Goal: Communication & Community: Answer question/provide support

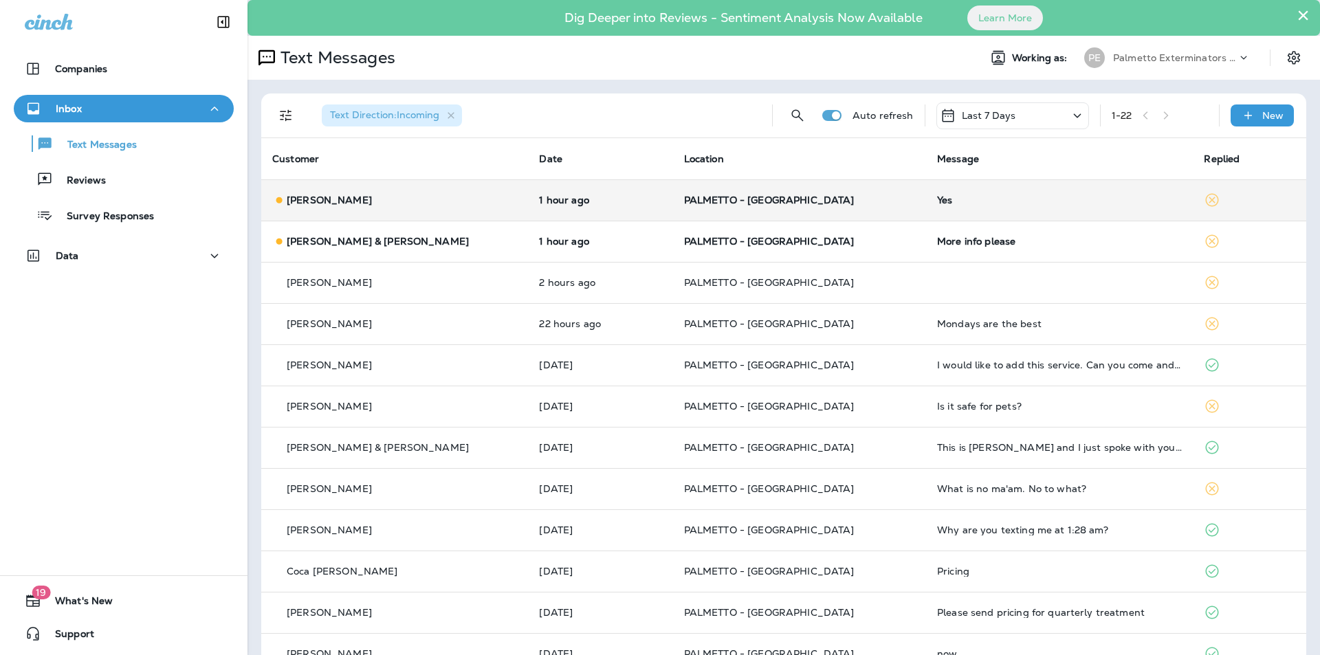
click at [943, 211] on td "Yes" at bounding box center [1059, 199] width 267 height 41
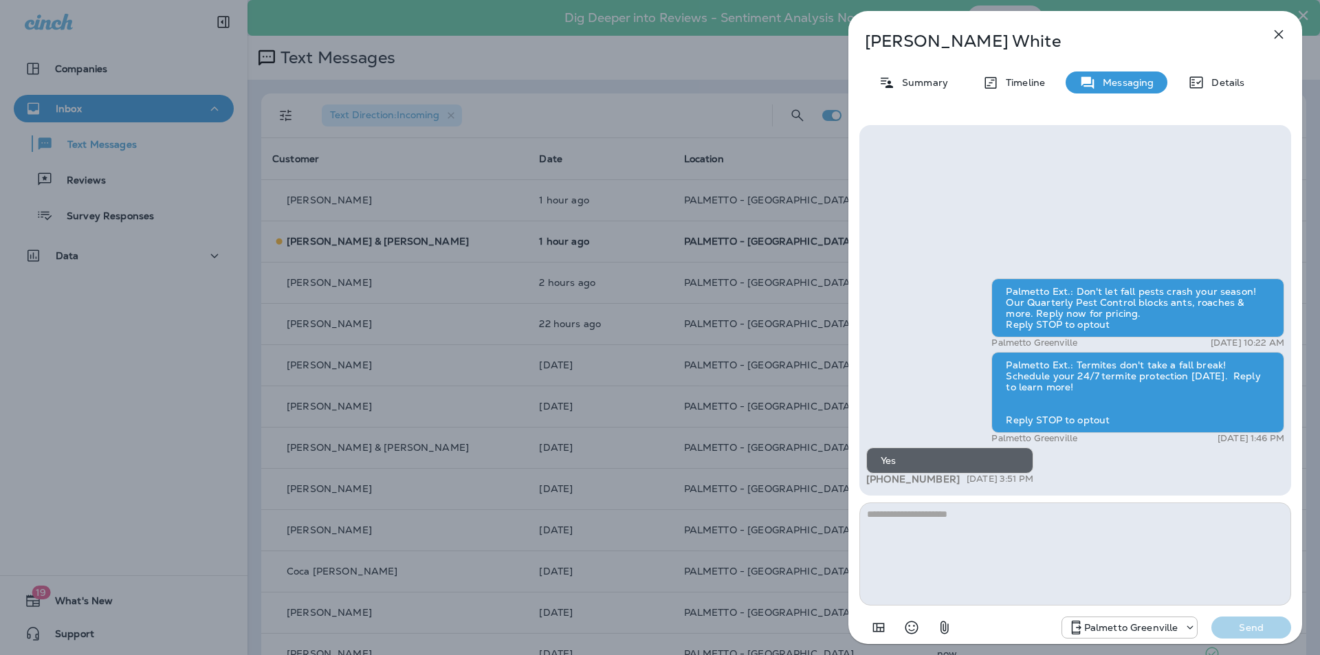
click at [1275, 32] on icon "button" at bounding box center [1278, 34] width 16 height 16
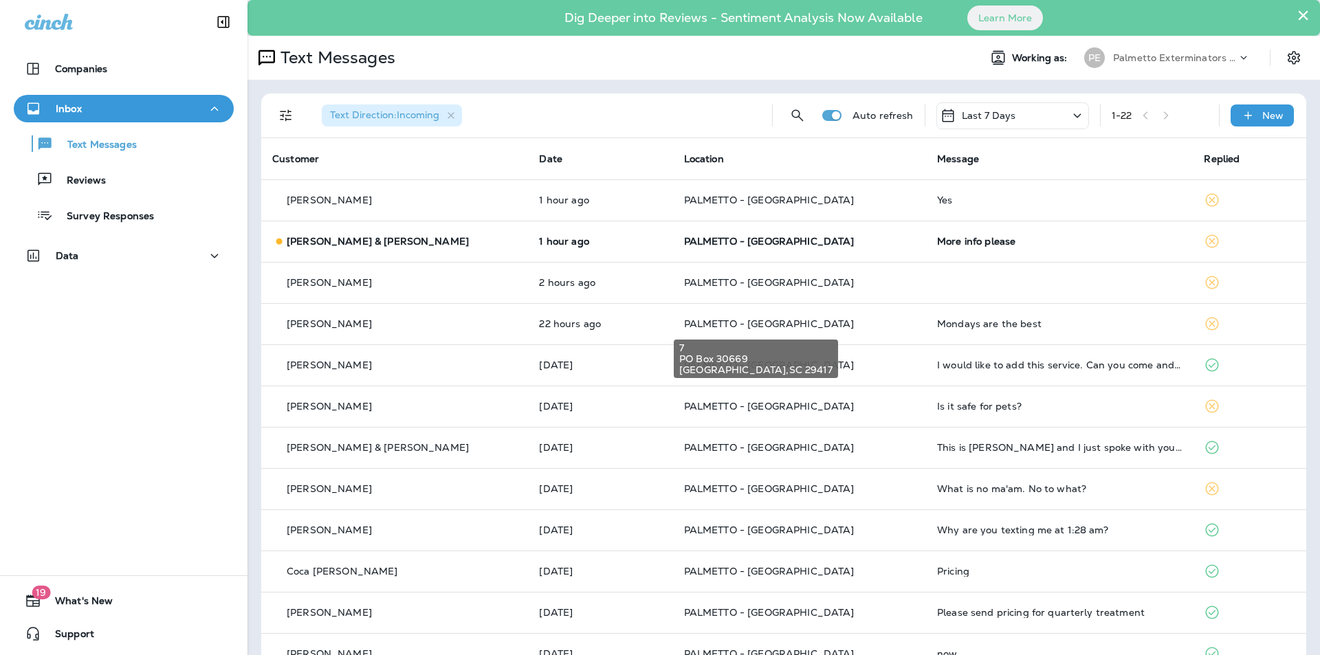
click at [722, 324] on span "PALMETTO - [GEOGRAPHIC_DATA]" at bounding box center [769, 324] width 170 height 12
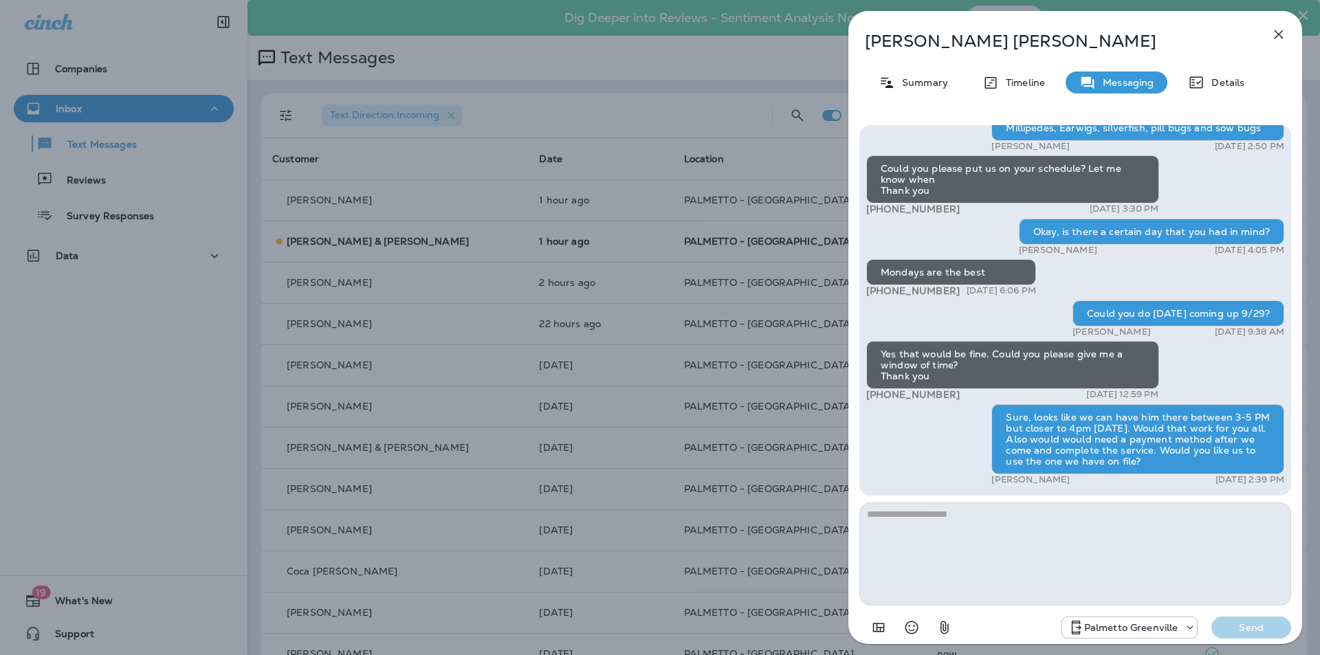
click at [1026, 535] on textarea at bounding box center [1075, 554] width 432 height 103
type textarea "**********"
click at [1266, 646] on div "Palmetto Ext.: Fall is here, but pests don't need a cozy spot in your home. Rep…" at bounding box center [1075, 383] width 454 height 538
click at [1264, 637] on button "Send" at bounding box center [1251, 628] width 80 height 22
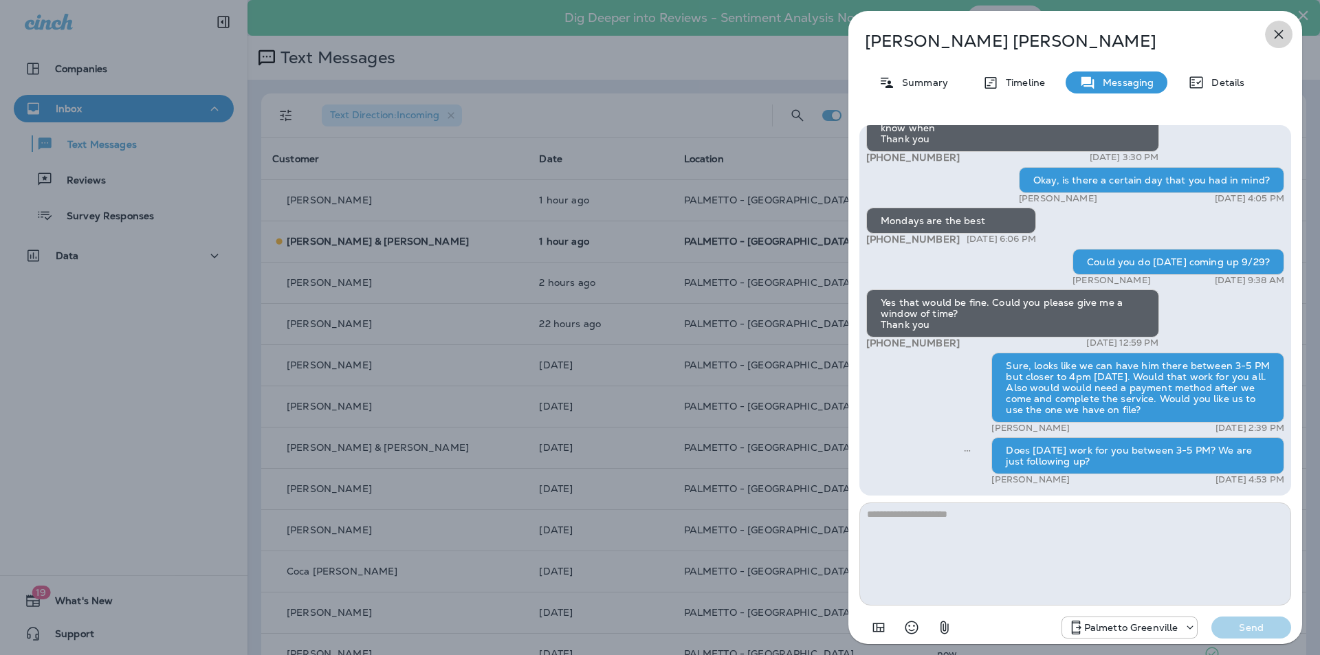
click at [1274, 38] on icon "button" at bounding box center [1278, 34] width 9 height 9
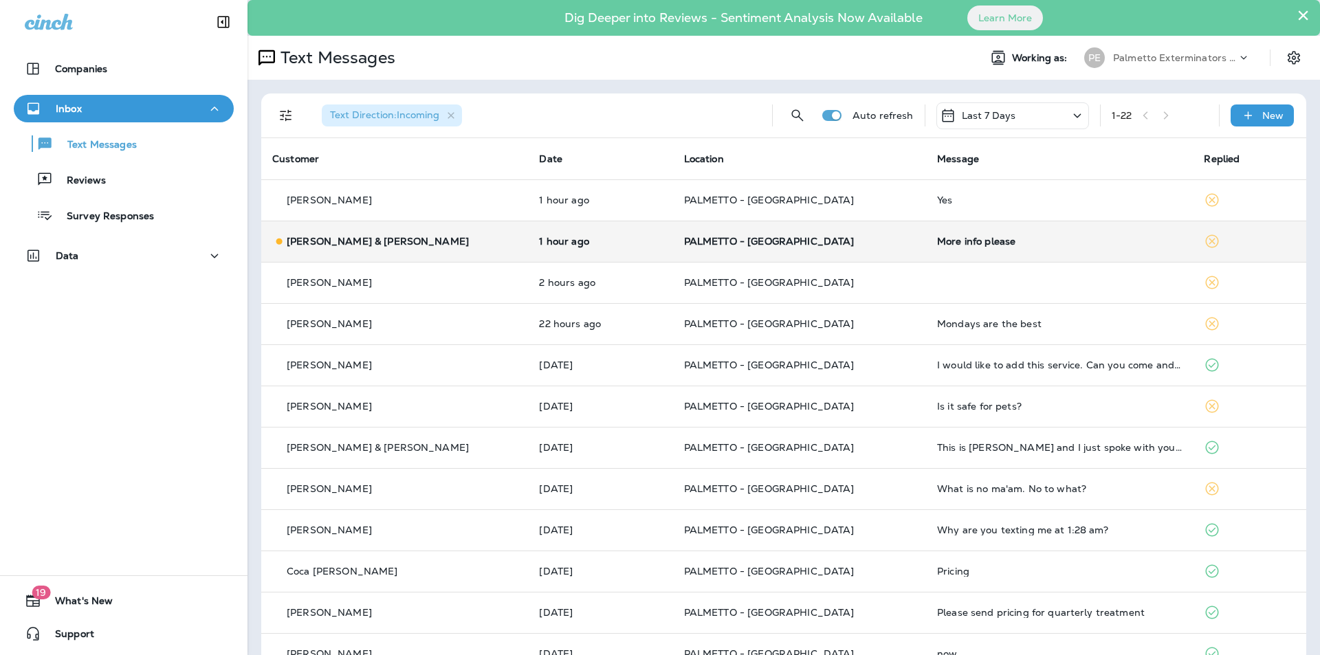
click at [828, 236] on p "PALMETTO - [GEOGRAPHIC_DATA]" at bounding box center [799, 241] width 231 height 11
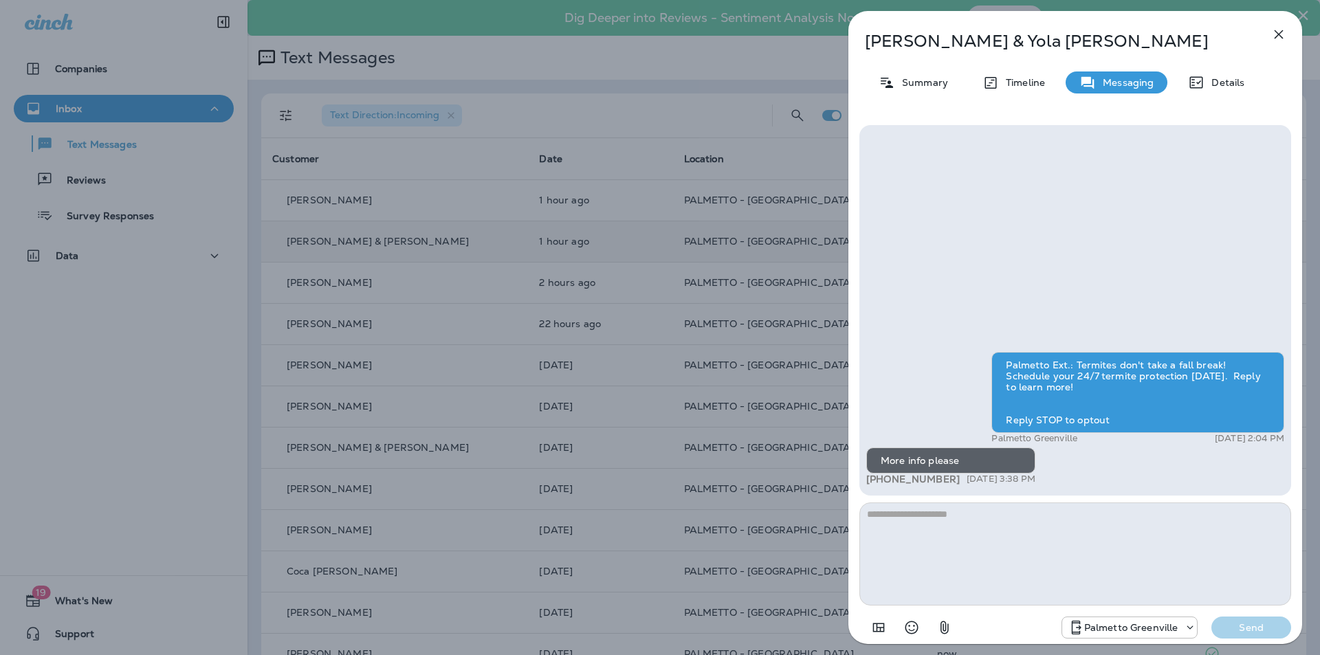
click at [1274, 38] on icon "button" at bounding box center [1278, 34] width 9 height 9
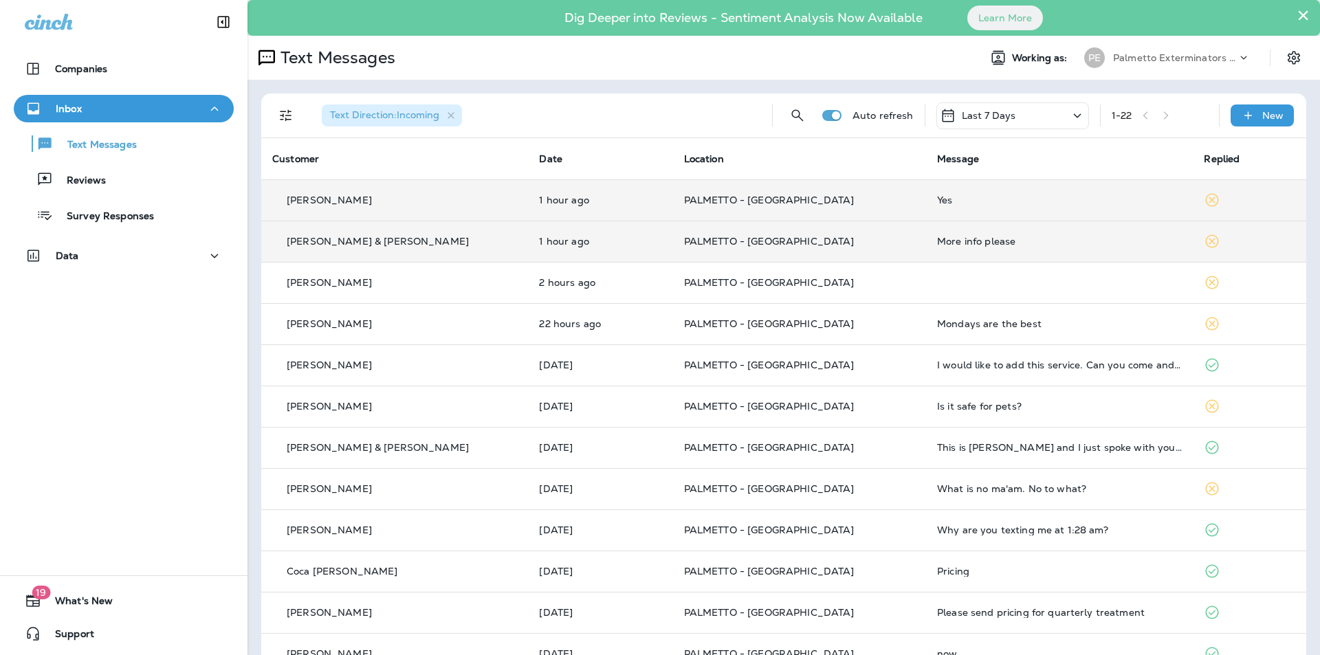
click at [975, 212] on td "Yes" at bounding box center [1059, 199] width 267 height 41
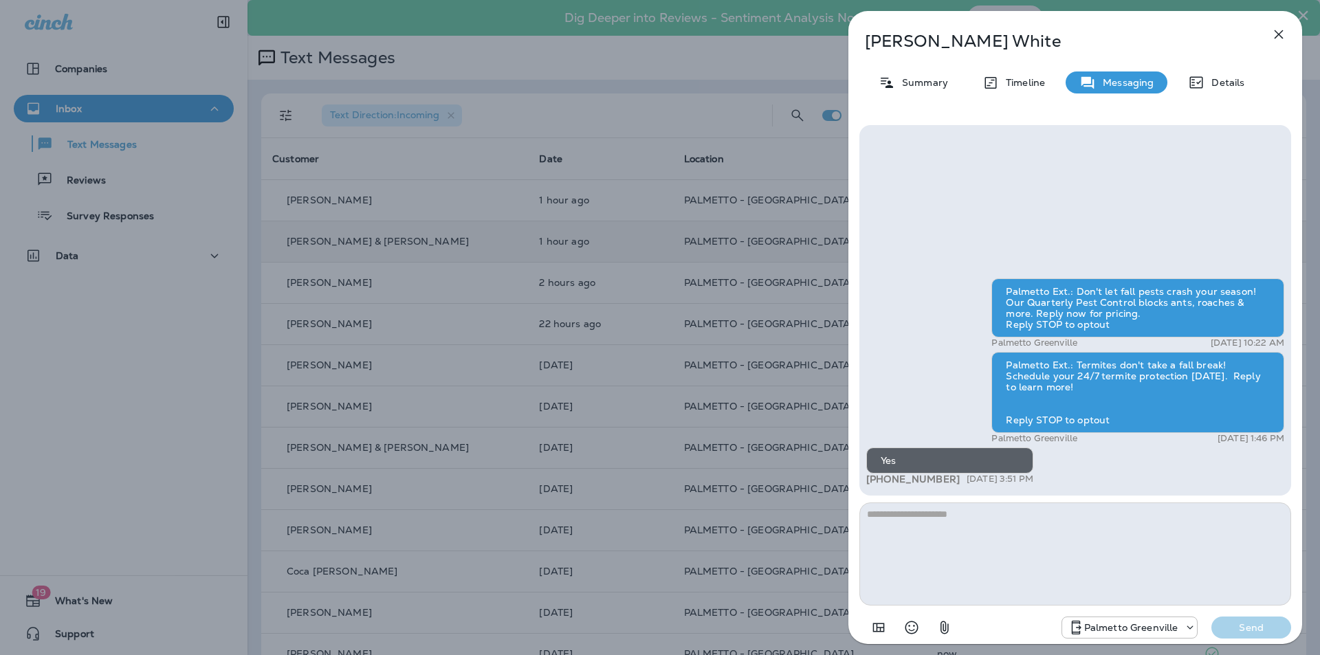
click at [1275, 32] on icon "button" at bounding box center [1278, 34] width 16 height 16
